Goal: Find contact information: Obtain details needed to contact an individual or organization

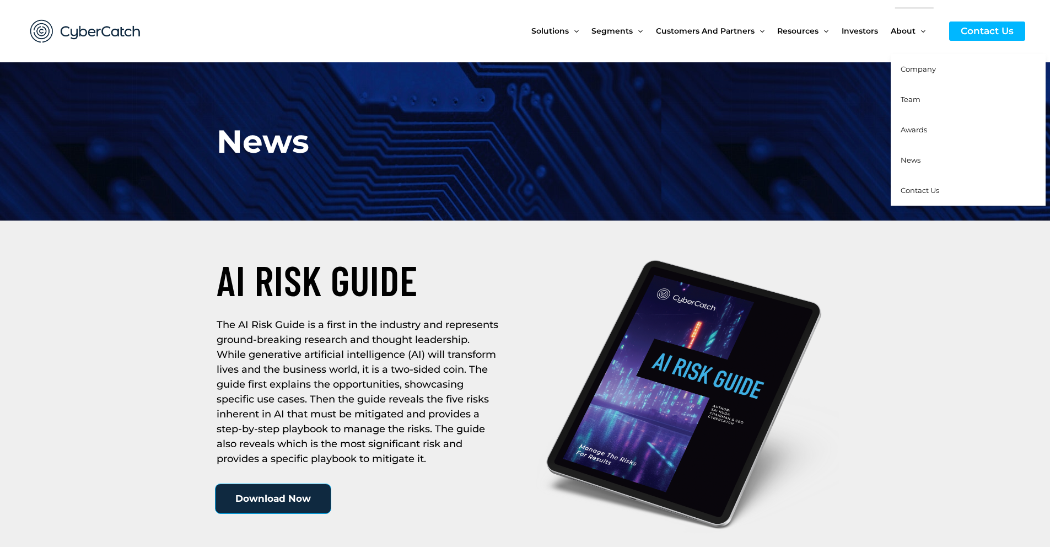
click at [908, 99] on span "Team" at bounding box center [910, 99] width 20 height 9
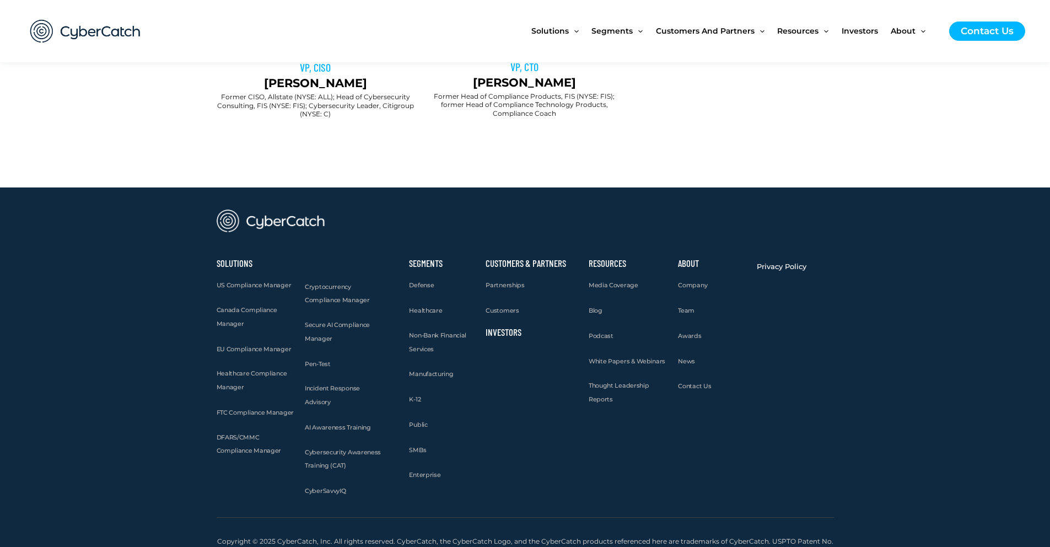
scroll to position [1125, 0]
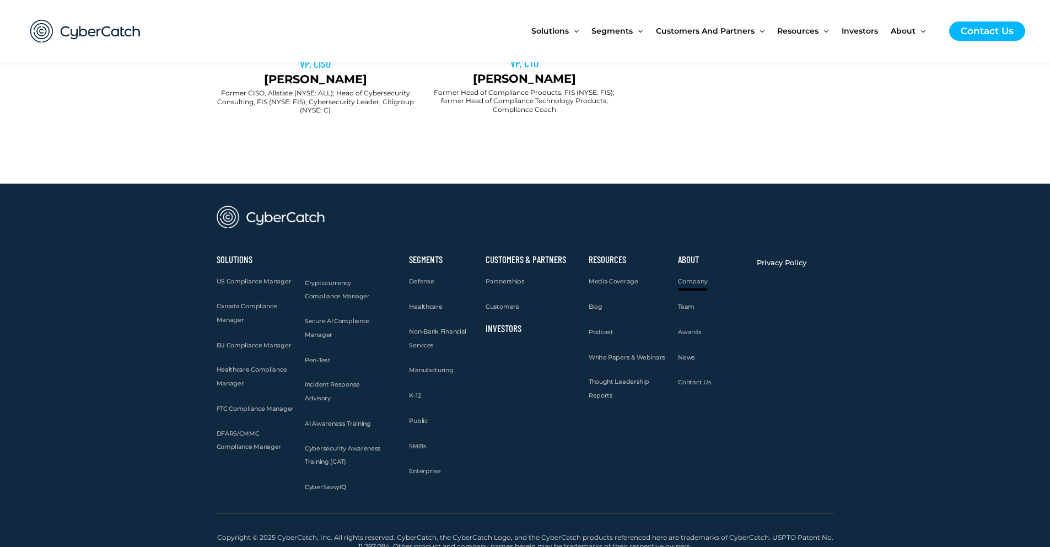
click at [698, 277] on span "Company" at bounding box center [692, 281] width 29 height 8
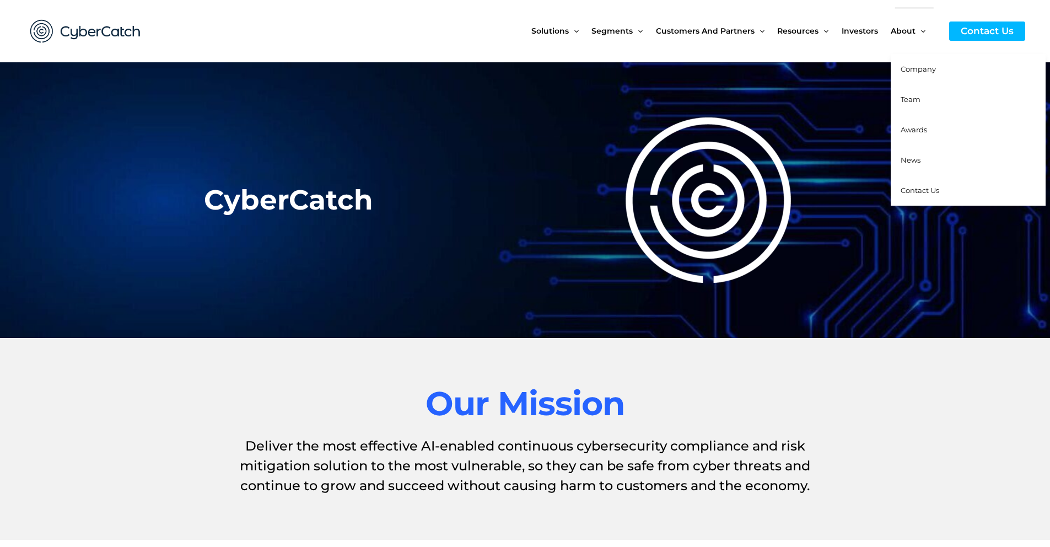
click at [938, 191] on span "Contact Us" at bounding box center [919, 190] width 39 height 9
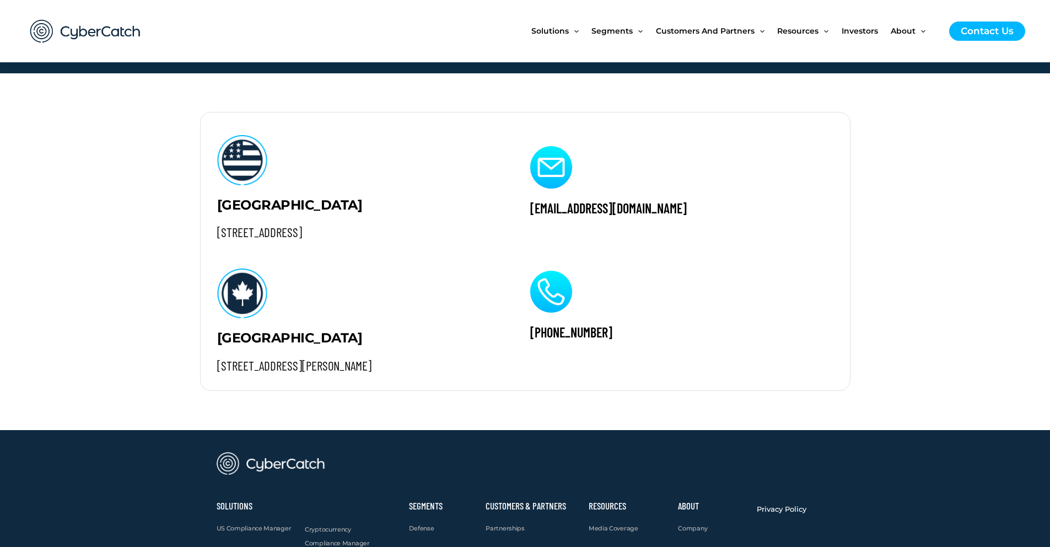
scroll to position [1087, 0]
